Goal: Transaction & Acquisition: Purchase product/service

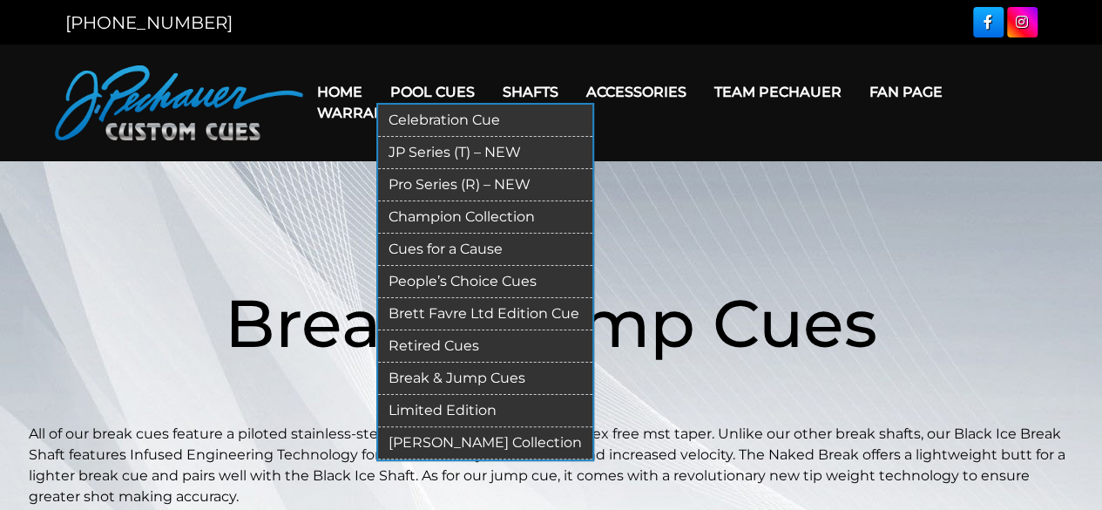
click at [438, 148] on link "JP Series (T) – NEW" at bounding box center [485, 153] width 214 height 32
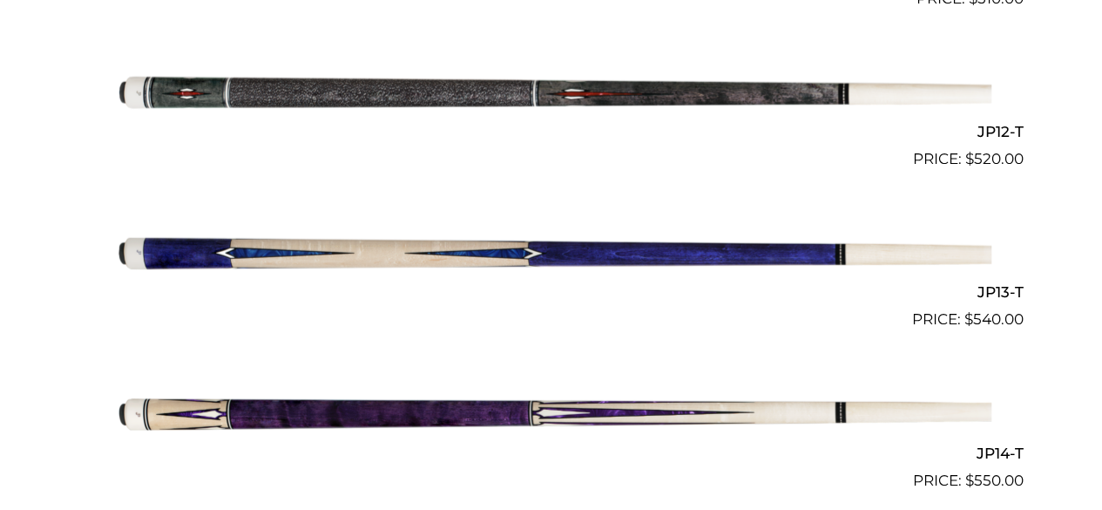
scroll to position [2300, 0]
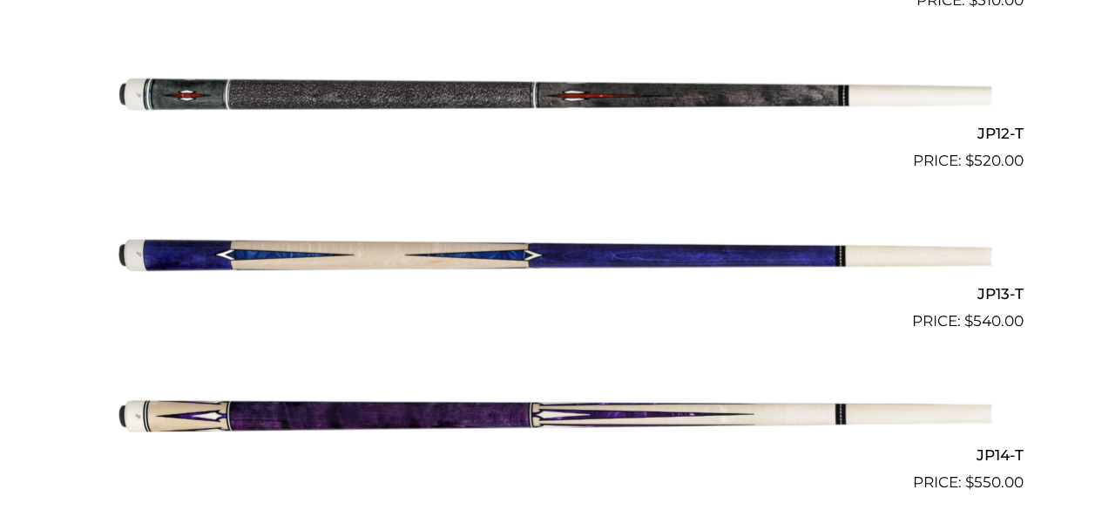
click at [713, 30] on img at bounding box center [552, 92] width 880 height 146
